Goal: Information Seeking & Learning: Compare options

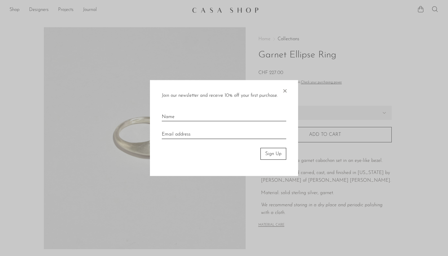
click at [285, 92] on span "×" at bounding box center [285, 89] width 6 height 19
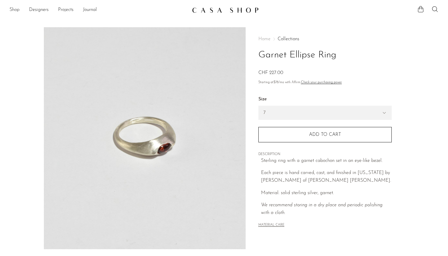
click at [16, 9] on link "Shop" at bounding box center [14, 10] width 10 height 8
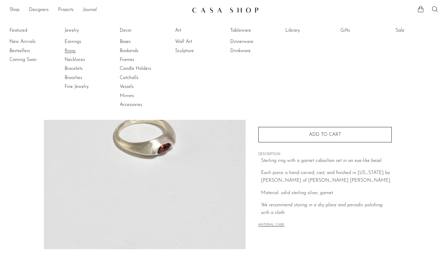
click at [69, 50] on link "Rings" at bounding box center [87, 51] width 44 height 7
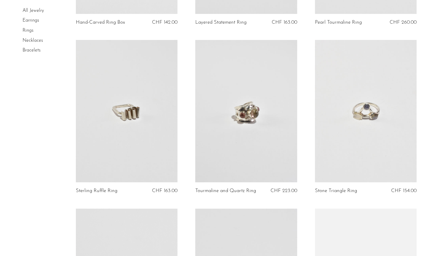
scroll to position [184, 0]
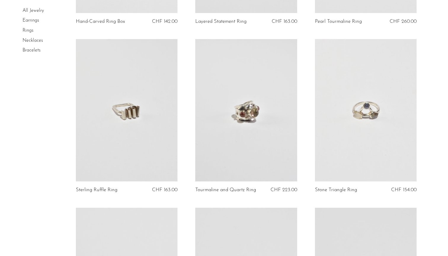
click at [136, 171] on link at bounding box center [127, 110] width 102 height 142
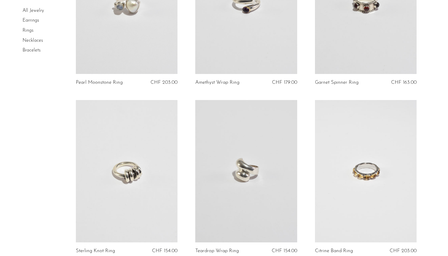
scroll to position [458, 0]
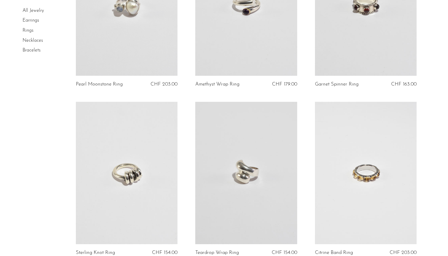
click at [149, 180] on link at bounding box center [127, 173] width 102 height 142
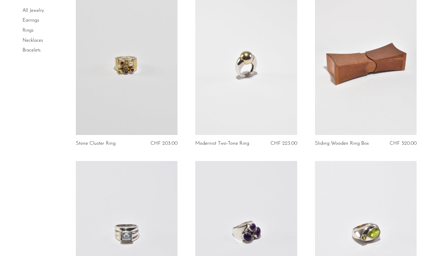
scroll to position [1254, 0]
click at [216, 90] on link at bounding box center [246, 63] width 102 height 142
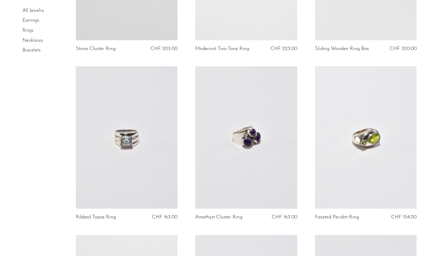
scroll to position [1242, 0]
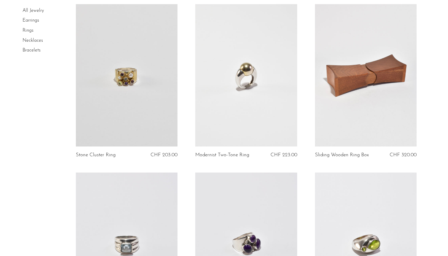
click at [346, 102] on link at bounding box center [366, 75] width 102 height 142
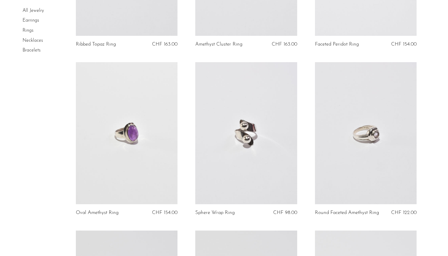
scroll to position [1522, 0]
click at [248, 167] on link at bounding box center [246, 132] width 102 height 142
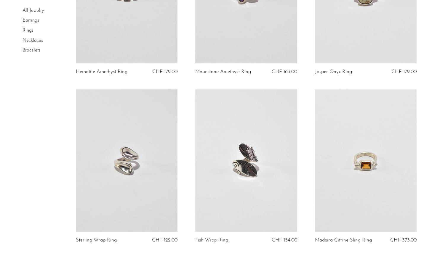
scroll to position [1833, 0]
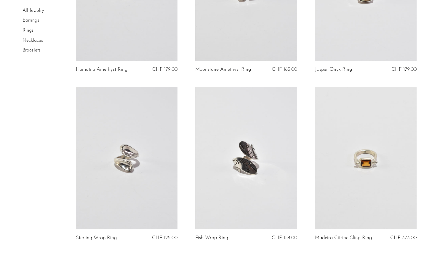
click at [150, 184] on link at bounding box center [127, 158] width 102 height 142
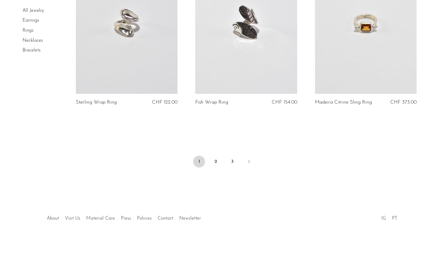
scroll to position [1968, 0]
click at [214, 159] on link "2" at bounding box center [216, 162] width 12 height 12
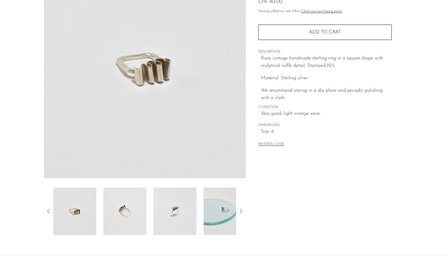
scroll to position [75, 0]
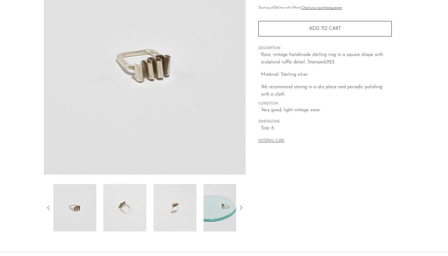
click at [242, 208] on icon at bounding box center [240, 207] width 7 height 7
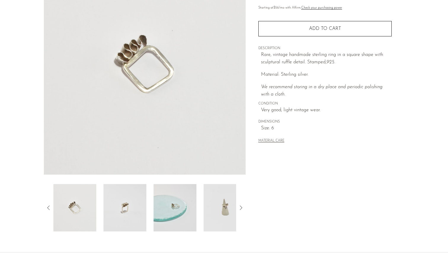
click at [225, 210] on img at bounding box center [224, 207] width 43 height 47
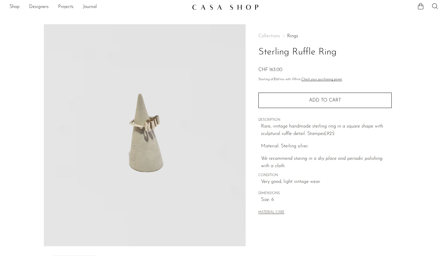
scroll to position [1, 0]
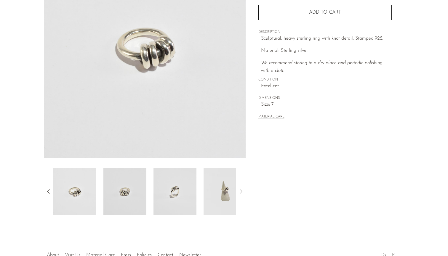
scroll to position [87, 0]
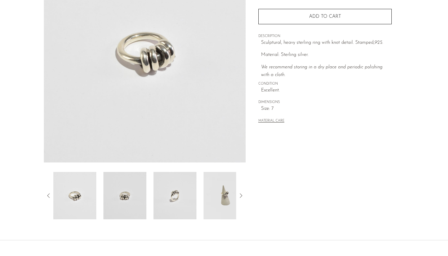
click at [227, 192] on img at bounding box center [224, 195] width 43 height 47
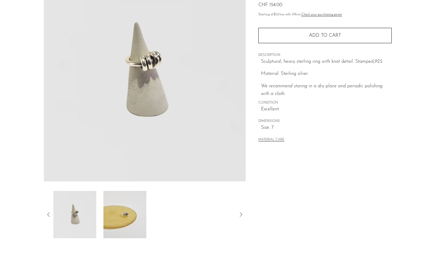
scroll to position [32, 0]
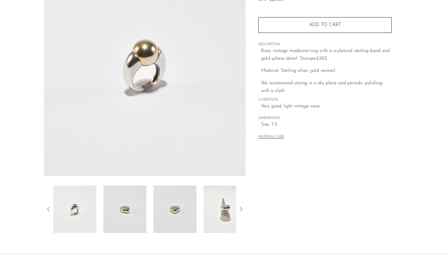
scroll to position [76, 0]
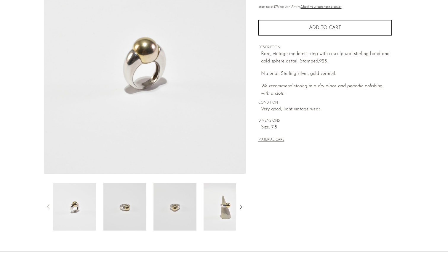
click at [128, 226] on img at bounding box center [124, 206] width 43 height 47
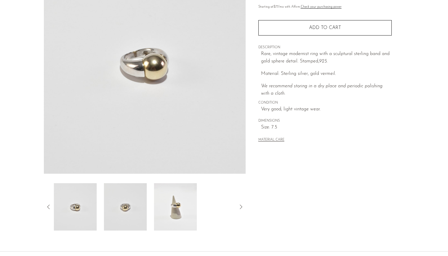
click at [171, 219] on img at bounding box center [175, 206] width 43 height 47
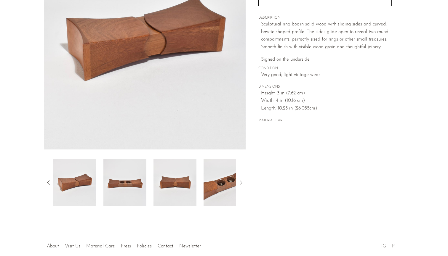
scroll to position [100, 0]
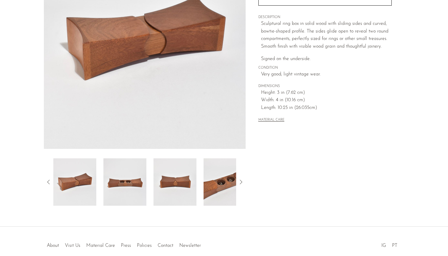
click at [129, 192] on img at bounding box center [124, 181] width 43 height 47
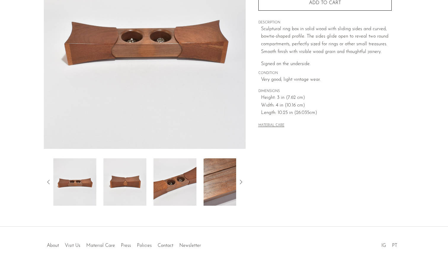
click at [133, 186] on img at bounding box center [124, 181] width 43 height 47
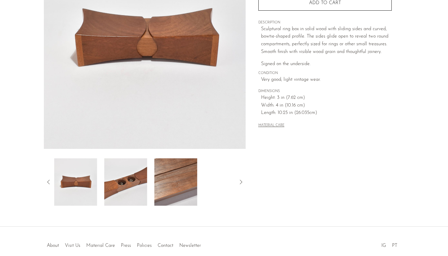
click at [133, 186] on img at bounding box center [125, 181] width 43 height 47
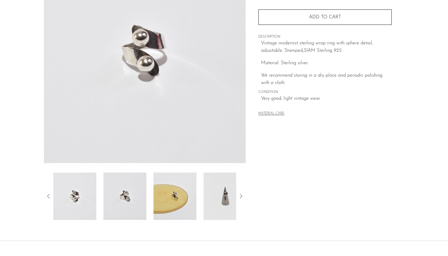
scroll to position [87, 0]
click at [222, 195] on img at bounding box center [224, 195] width 43 height 47
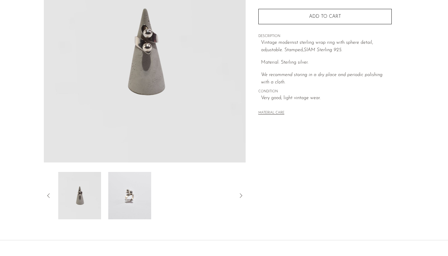
scroll to position [44, 0]
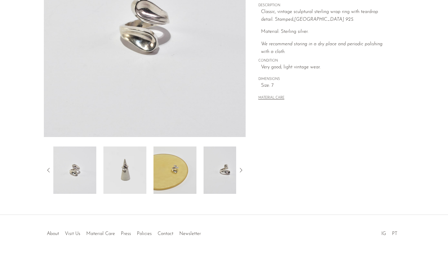
scroll to position [127, 0]
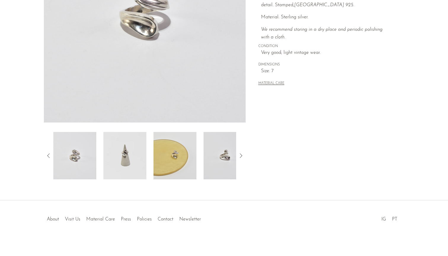
click at [174, 147] on img at bounding box center [174, 155] width 43 height 47
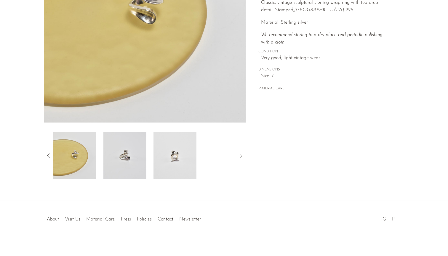
click at [154, 153] on img at bounding box center [174, 155] width 43 height 47
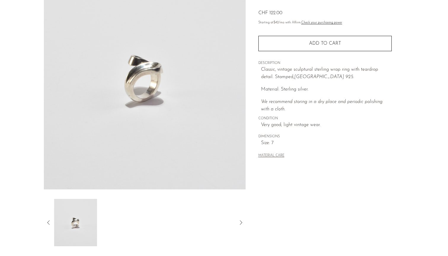
scroll to position [57, 0]
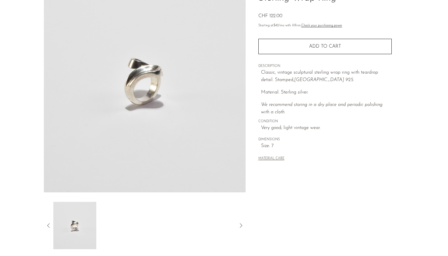
click at [44, 225] on div at bounding box center [145, 225] width 202 height 47
click at [49, 224] on icon at bounding box center [48, 225] width 7 height 7
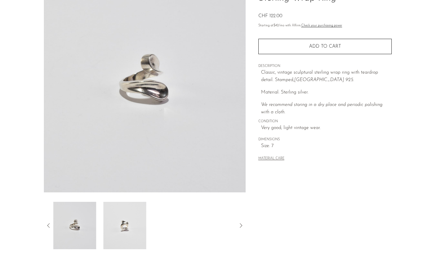
click at [70, 225] on img at bounding box center [74, 225] width 43 height 47
click at [49, 225] on icon at bounding box center [48, 225] width 7 height 7
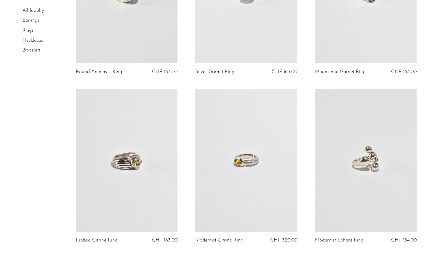
scroll to position [976, 0]
click at [236, 169] on link at bounding box center [246, 161] width 102 height 142
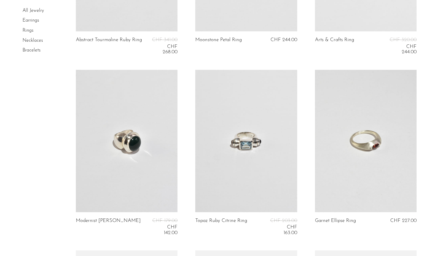
scroll to position [1713, 0]
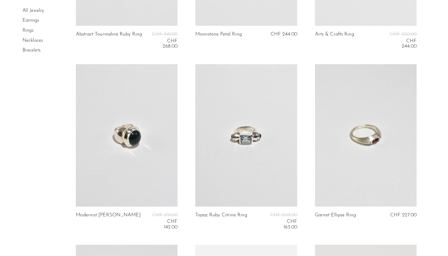
click at [369, 167] on link at bounding box center [366, 135] width 102 height 142
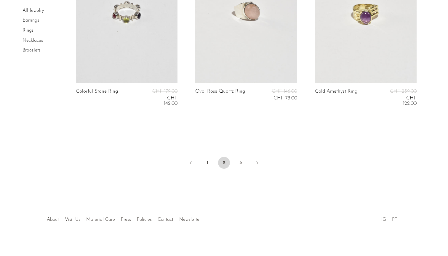
scroll to position [2017, 0]
click at [238, 160] on link "3" at bounding box center [241, 163] width 12 height 12
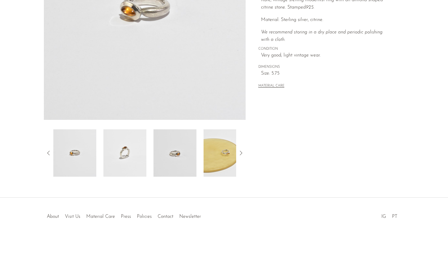
scroll to position [129, 0]
click at [166, 156] on img at bounding box center [174, 152] width 43 height 47
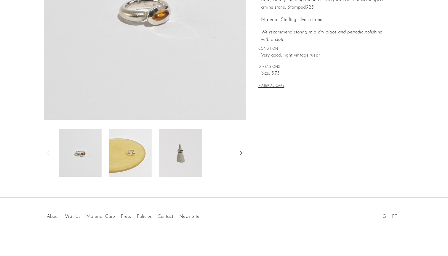
click at [166, 156] on img at bounding box center [180, 152] width 43 height 47
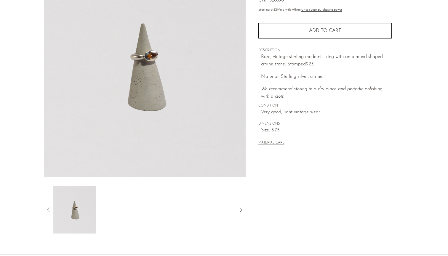
scroll to position [73, 0]
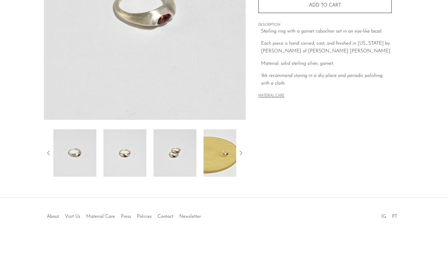
click at [120, 155] on img at bounding box center [124, 152] width 43 height 47
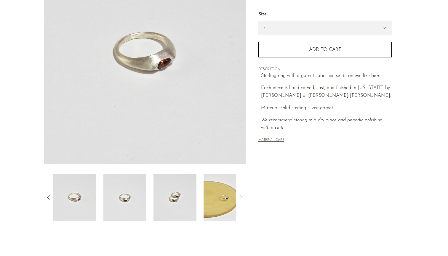
scroll to position [85, 0]
click at [166, 202] on img at bounding box center [174, 197] width 43 height 47
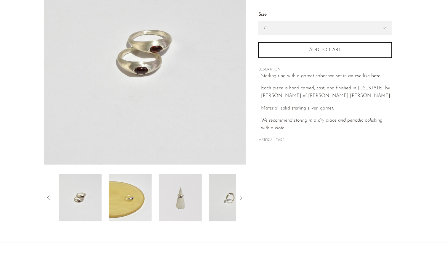
click at [170, 200] on img at bounding box center [180, 197] width 43 height 47
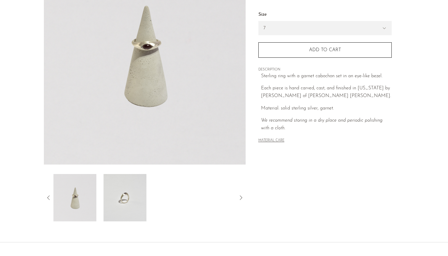
scroll to position [54, 0]
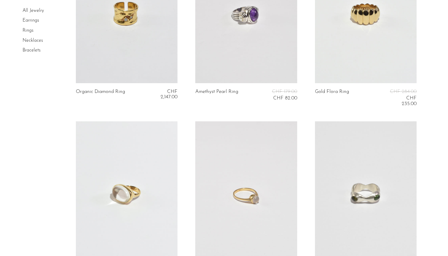
scroll to position [785, 0]
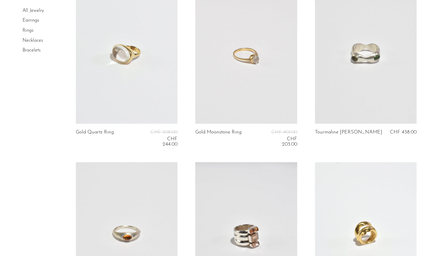
click at [352, 80] on link at bounding box center [366, 52] width 102 height 142
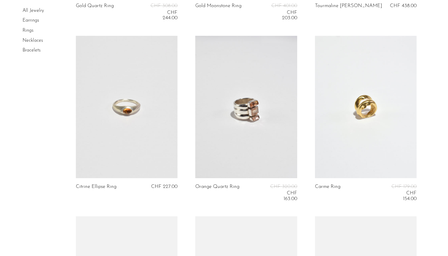
scroll to position [912, 0]
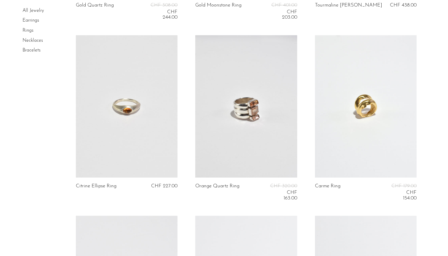
click at [338, 150] on link at bounding box center [366, 106] width 102 height 142
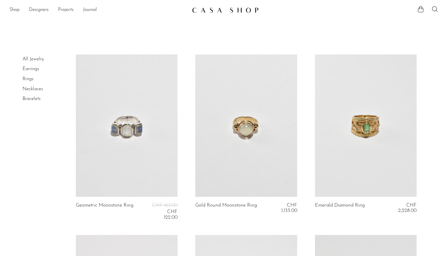
scroll to position [0, 0]
click at [31, 60] on link "All Jewelry" at bounding box center [33, 59] width 21 height 5
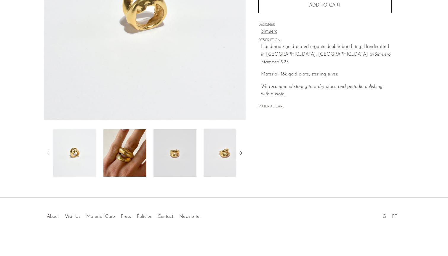
scroll to position [129, 0]
click at [116, 146] on img at bounding box center [124, 152] width 43 height 47
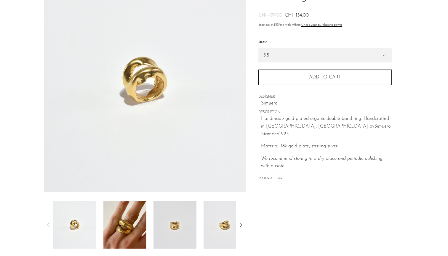
click at [128, 256] on div "Carme Ring CHF 179.00 CHF 154.00" at bounding box center [224, 120] width 448 height 300
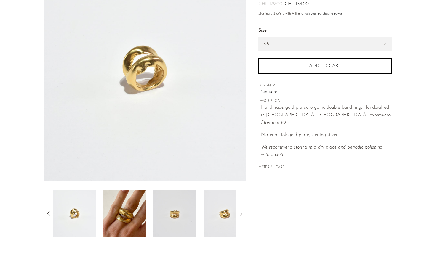
click at [126, 219] on img at bounding box center [124, 213] width 43 height 47
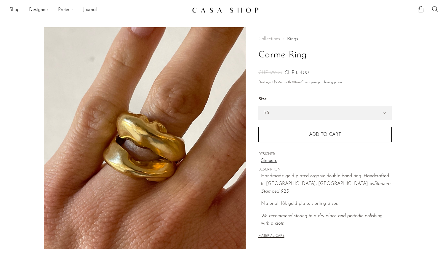
scroll to position [0, 0]
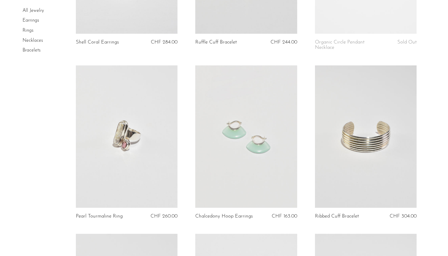
scroll to position [170, 0]
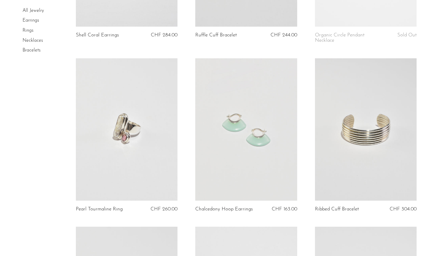
click at [369, 162] on link at bounding box center [366, 129] width 102 height 142
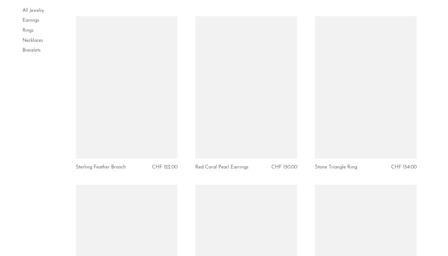
scroll to position [1573, 0]
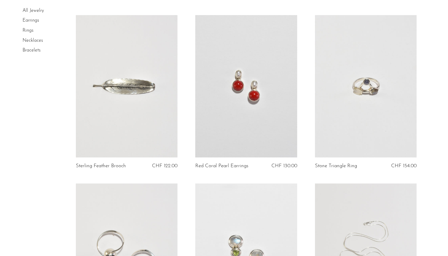
click at [361, 88] on link at bounding box center [366, 86] width 102 height 142
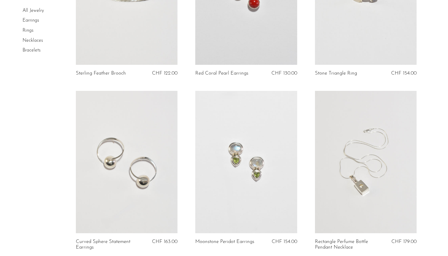
scroll to position [1668, 0]
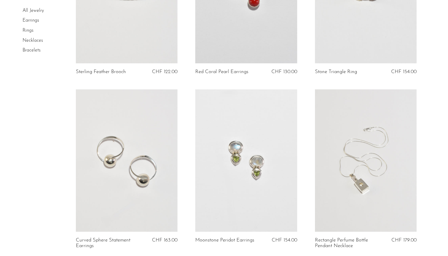
click at [133, 150] on link at bounding box center [127, 160] width 102 height 142
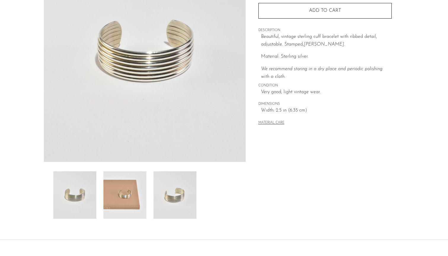
scroll to position [89, 0]
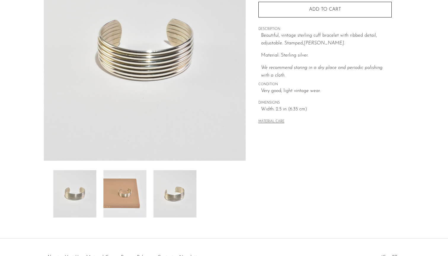
click at [132, 202] on img at bounding box center [124, 193] width 43 height 47
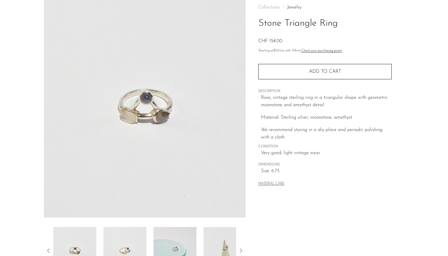
scroll to position [53, 0]
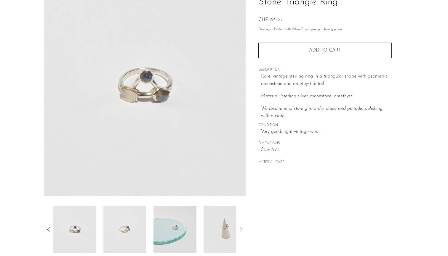
click at [124, 219] on img at bounding box center [124, 229] width 43 height 47
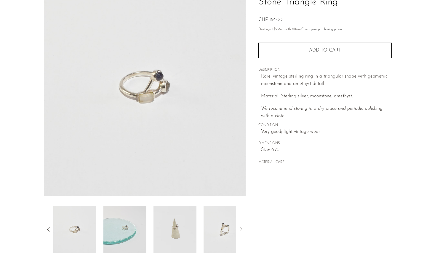
click at [132, 228] on img at bounding box center [124, 229] width 43 height 47
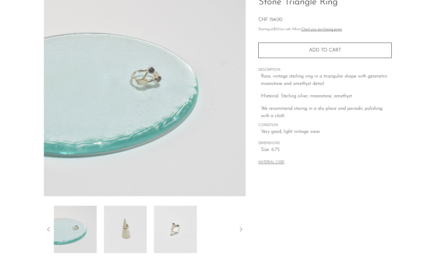
click at [130, 224] on img at bounding box center [125, 229] width 43 height 47
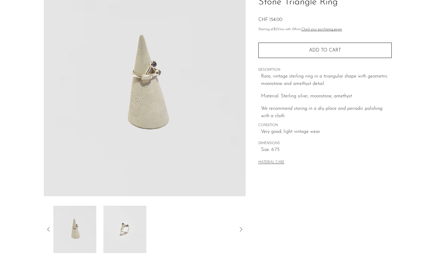
click at [128, 228] on img at bounding box center [124, 229] width 43 height 47
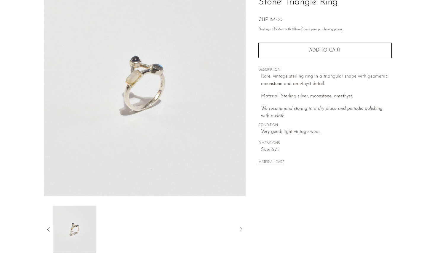
click at [49, 229] on icon at bounding box center [48, 229] width 7 height 7
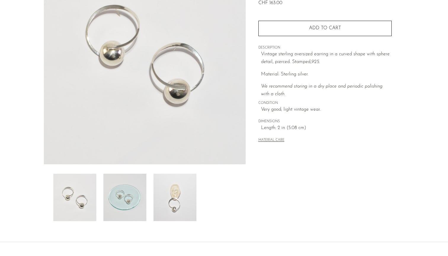
scroll to position [86, 0]
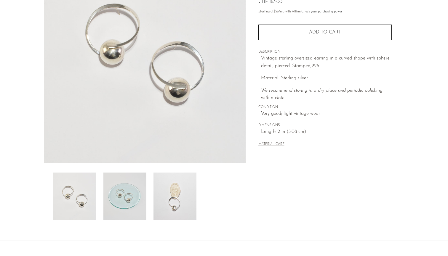
click at [179, 205] on img at bounding box center [174, 196] width 43 height 47
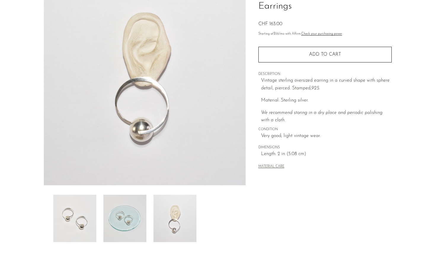
scroll to position [55, 0]
